Goal: Information Seeking & Learning: Learn about a topic

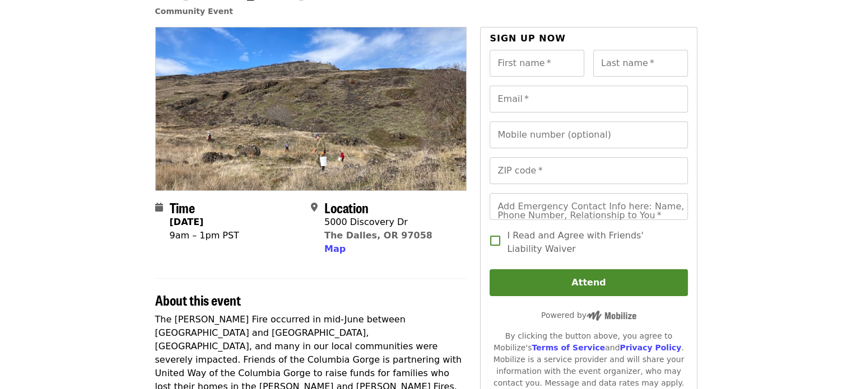
scroll to position [93, 0]
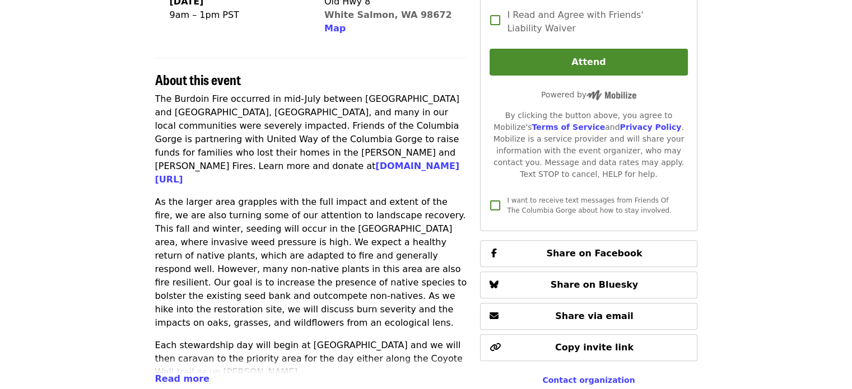
scroll to position [373, 0]
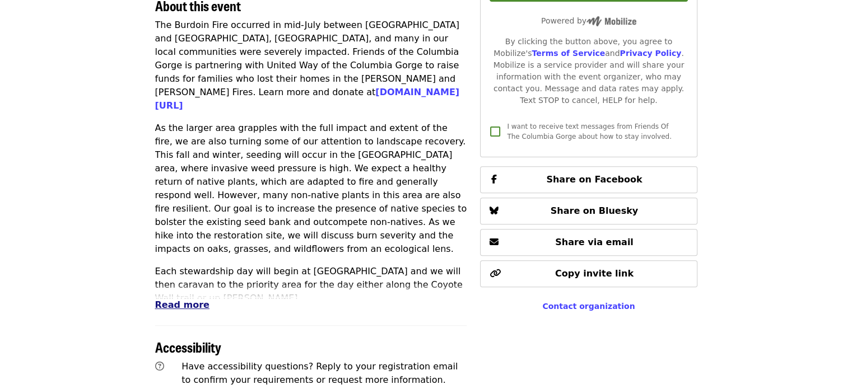
click at [175, 306] on span "Read more" at bounding box center [182, 305] width 54 height 11
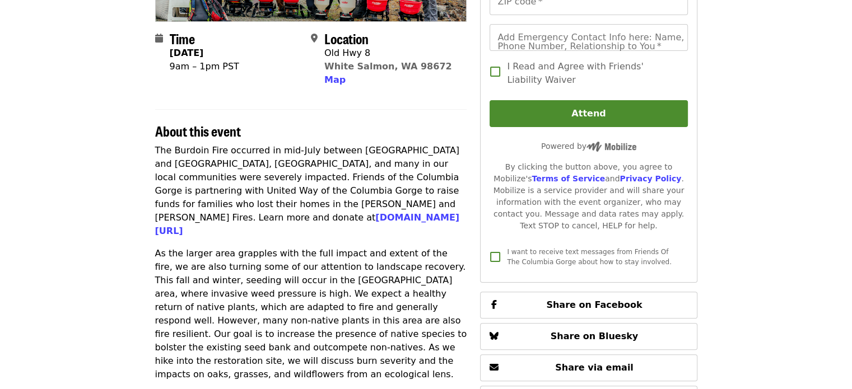
scroll to position [280, 0]
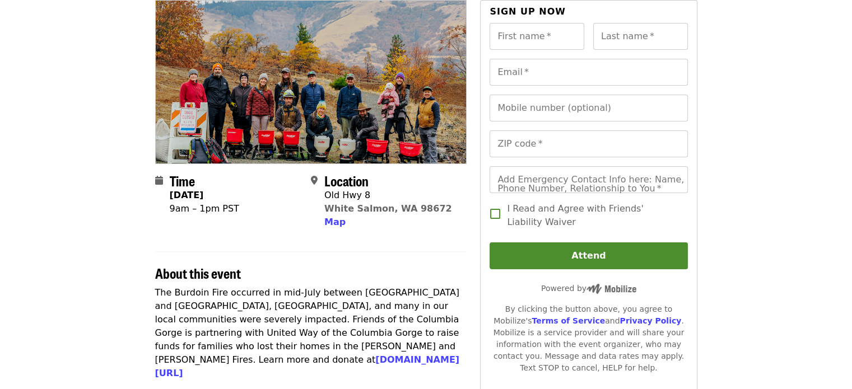
scroll to position [83, 0]
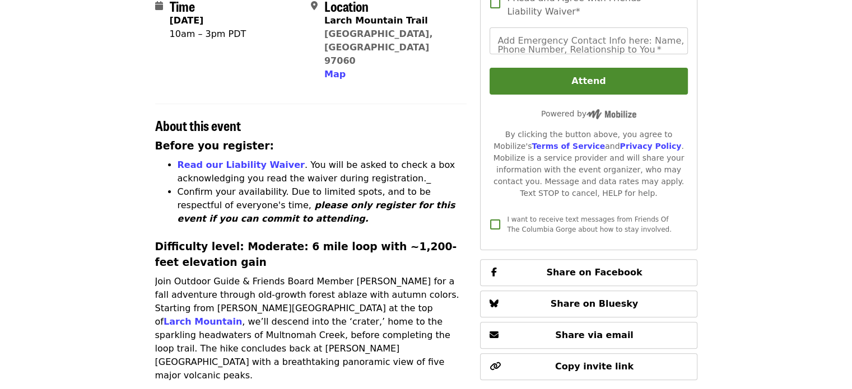
scroll to position [373, 0]
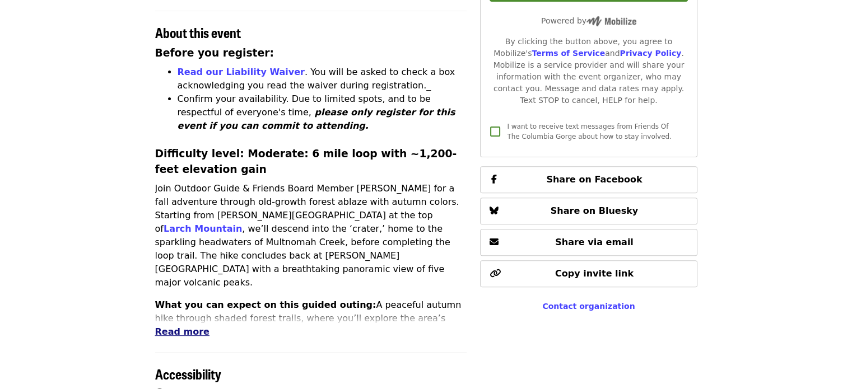
click at [195, 327] on span "Read more" at bounding box center [182, 332] width 54 height 11
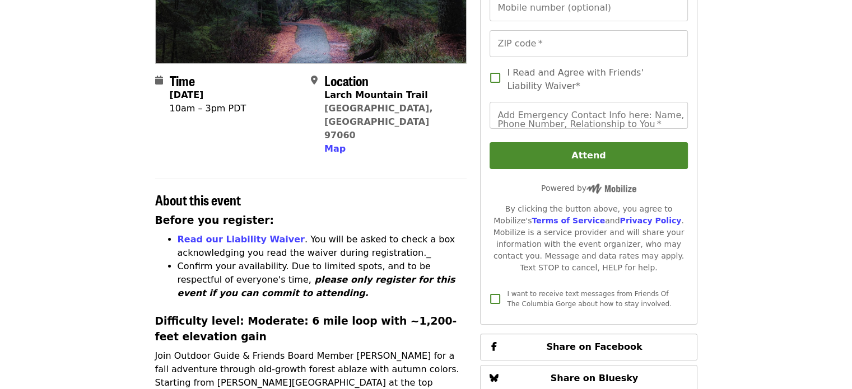
scroll to position [187, 0]
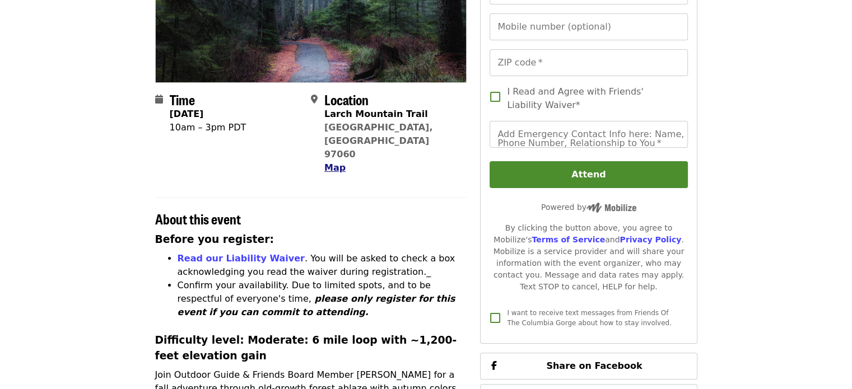
click at [338, 162] on span "Map" at bounding box center [334, 167] width 21 height 11
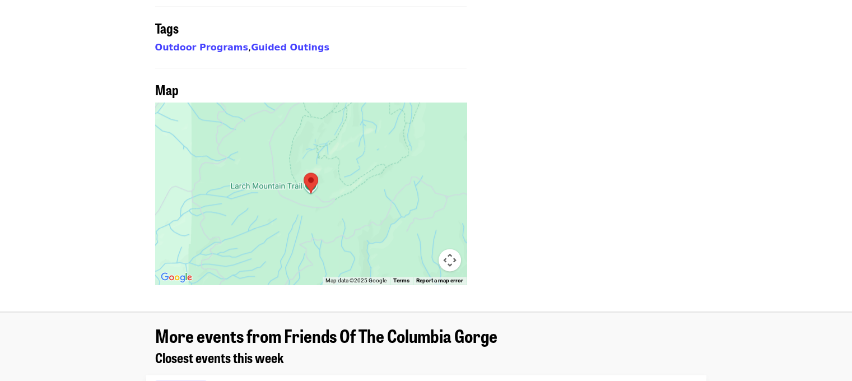
scroll to position [1493, 0]
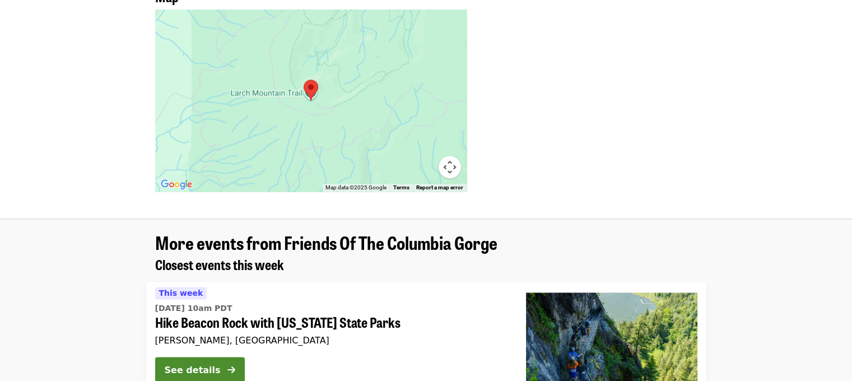
click at [449, 156] on button "Map camera controls" at bounding box center [450, 167] width 22 height 22
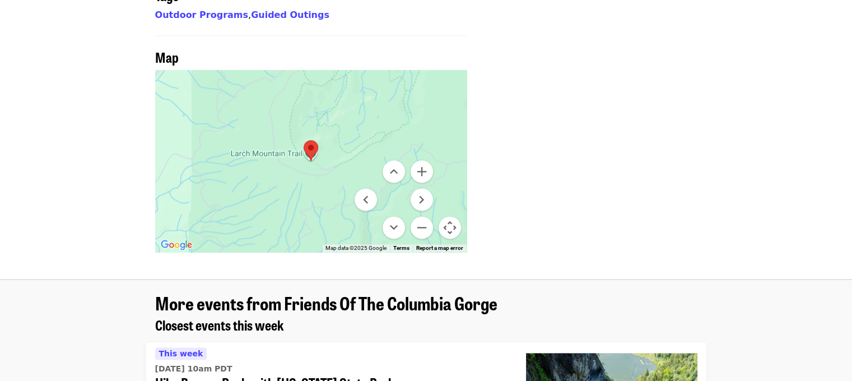
scroll to position [1400, 0]
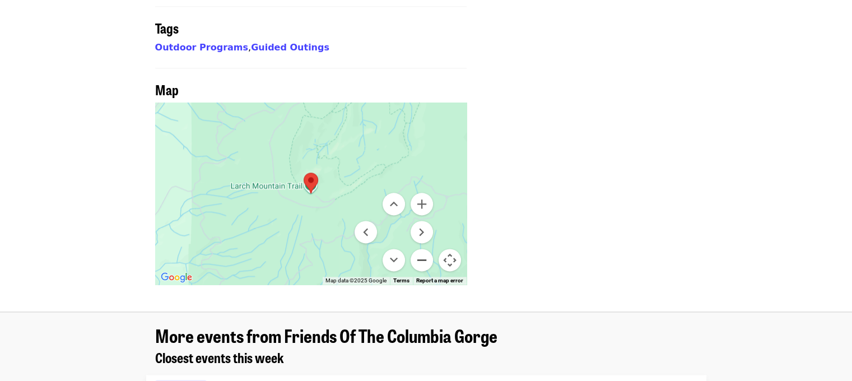
click at [421, 249] on button "Zoom out" at bounding box center [422, 260] width 22 height 22
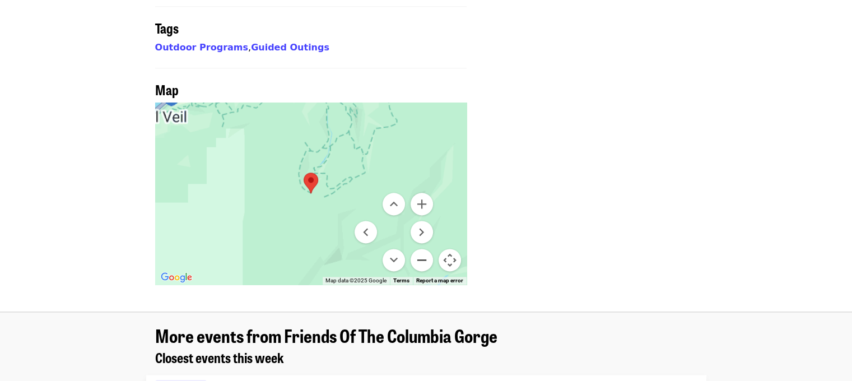
click at [421, 249] on button "Zoom out" at bounding box center [422, 260] width 22 height 22
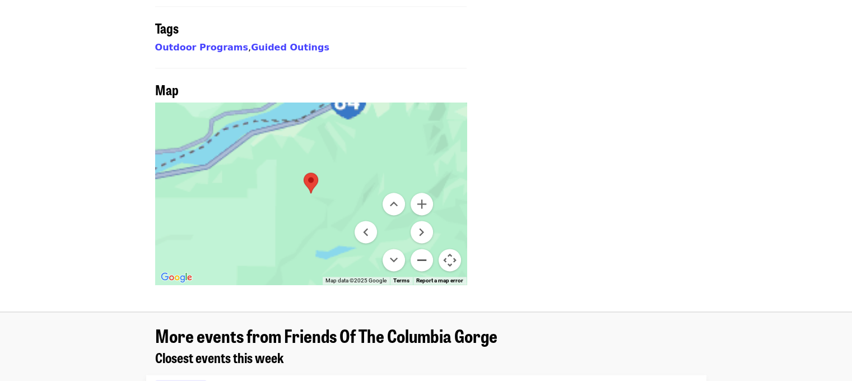
click at [421, 249] on button "Zoom out" at bounding box center [422, 260] width 22 height 22
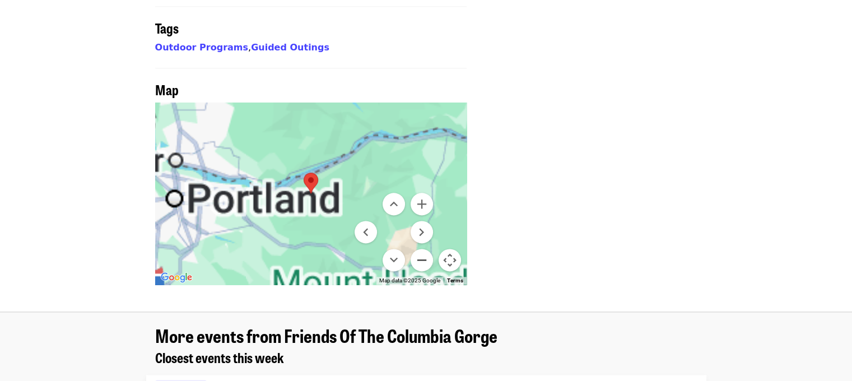
click at [421, 249] on button "Zoom out" at bounding box center [422, 260] width 22 height 22
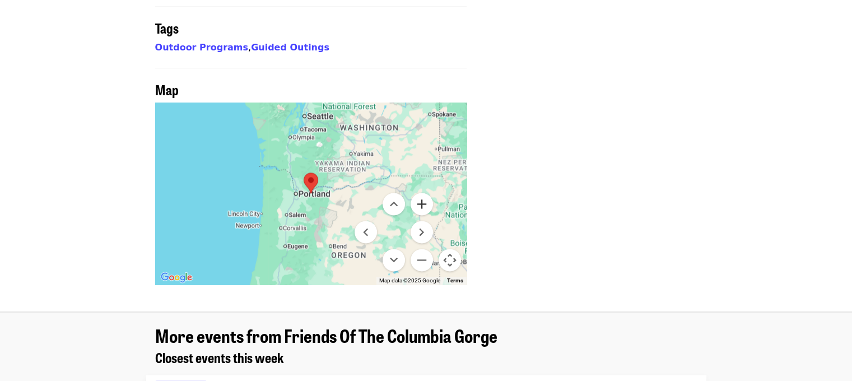
click at [426, 193] on button "Zoom in" at bounding box center [422, 204] width 22 height 22
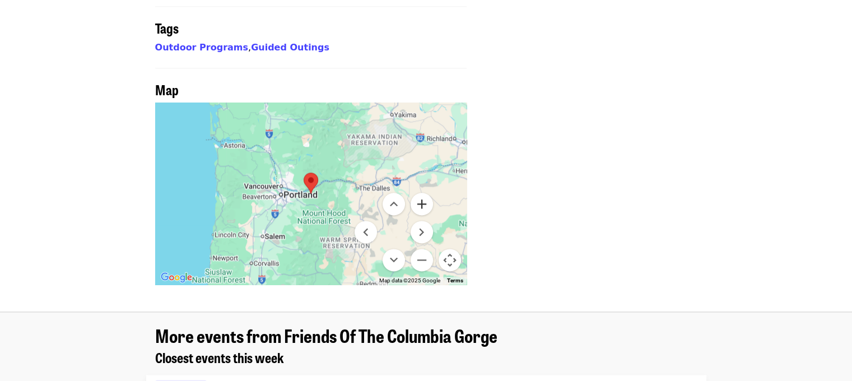
click at [424, 193] on button "Zoom in" at bounding box center [422, 204] width 22 height 22
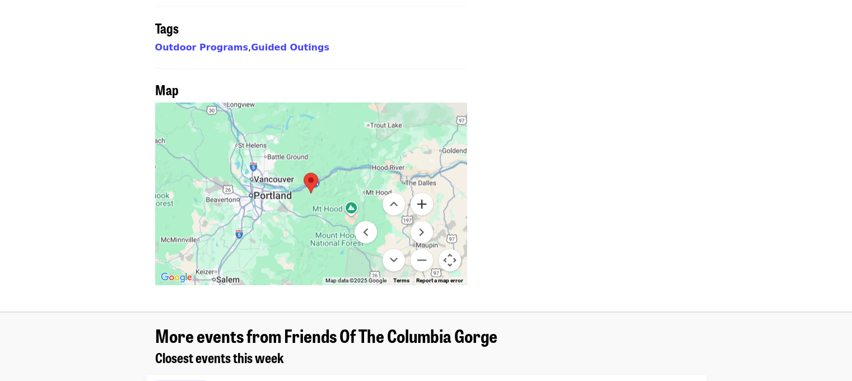
click at [424, 193] on button "Zoom in" at bounding box center [422, 204] width 22 height 22
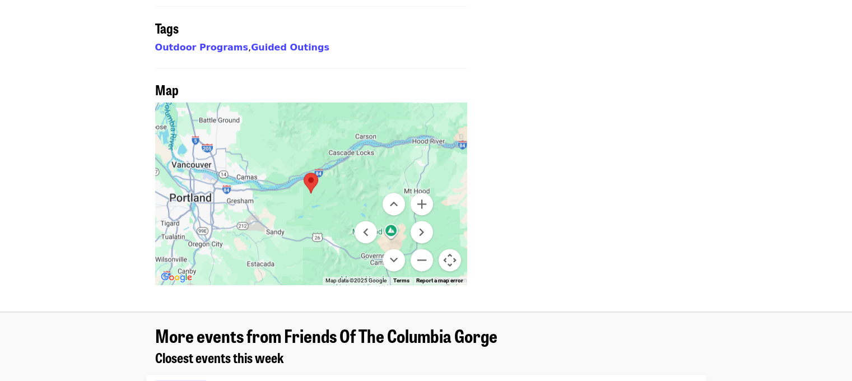
drag, startPoint x: 289, startPoint y: 139, endPoint x: 315, endPoint y: 147, distance: 27.6
click at [315, 147] on div at bounding box center [311, 194] width 312 height 182
click at [304, 173] on area at bounding box center [304, 173] width 0 height 0
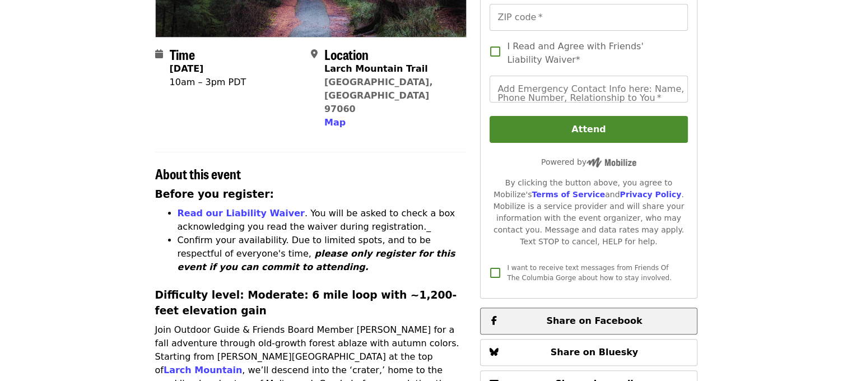
scroll to position [185, 0]
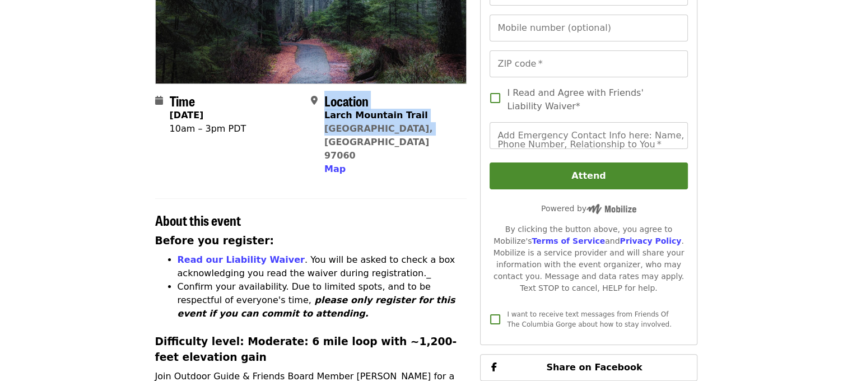
drag, startPoint x: 315, startPoint y: 128, endPoint x: 416, endPoint y: 133, distance: 101.0
click at [415, 133] on div "Location Larch Mountain Trail Troutdale, OR 97060 Map" at bounding box center [384, 134] width 147 height 83
click at [444, 114] on div "Location Larch Mountain Trail Troutdale, OR 97060 Map" at bounding box center [384, 134] width 147 height 83
click at [429, 105] on div "Location Larch Mountain Trail Troutdale, OR 97060 Map" at bounding box center [384, 134] width 147 height 83
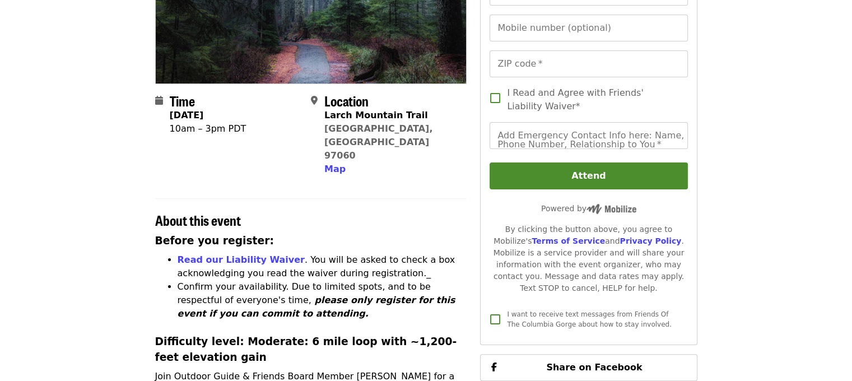
click at [295, 118] on div "Time Sunday, October 12 10am – 3pm PDT" at bounding box center [228, 134] width 147 height 83
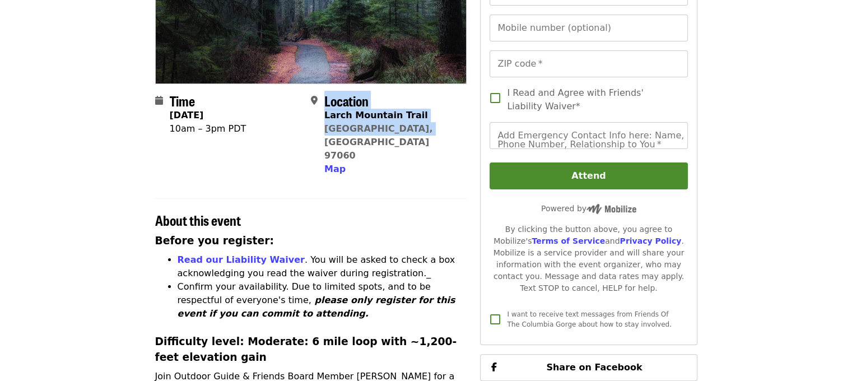
drag, startPoint x: 322, startPoint y: 114, endPoint x: 410, endPoint y: 134, distance: 90.1
click at [410, 134] on div "Location Larch Mountain Trail Troutdale, OR 97060 Map" at bounding box center [384, 134] width 147 height 83
click at [366, 131] on link "Troutdale, OR 97060" at bounding box center [378, 142] width 109 height 38
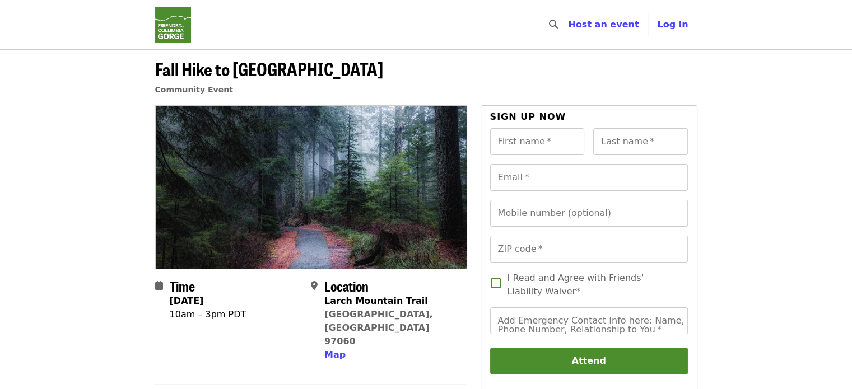
scroll to position [185, 0]
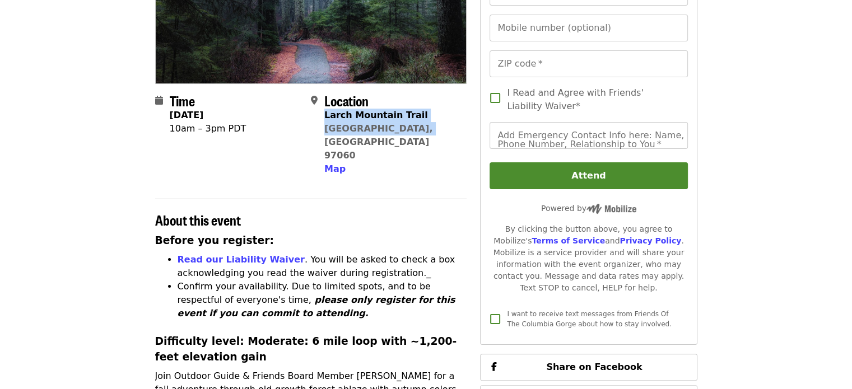
drag, startPoint x: 420, startPoint y: 129, endPoint x: 325, endPoint y: 116, distance: 95.6
click at [325, 116] on div "Location Larch Mountain Trail Troutdale, OR 97060 Map" at bounding box center [384, 134] width 147 height 83
click at [89, 248] on article "Fall Hike to Larch Mountain Crater Community Event Time Sunday, October 12 10am…" at bounding box center [426, 392] width 852 height 1057
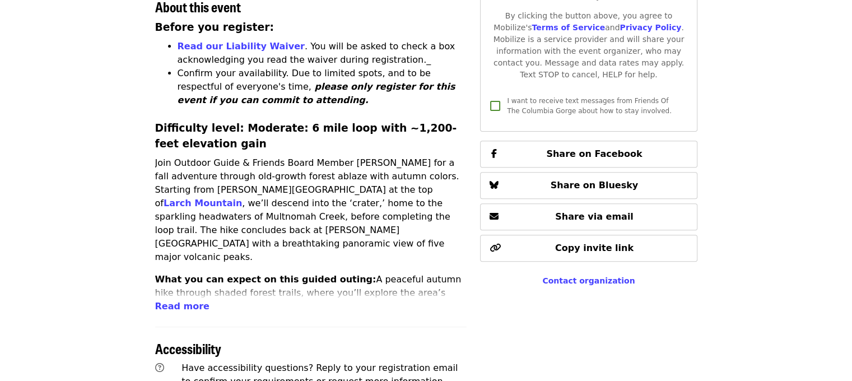
scroll to position [679, 0]
